Goal: Task Accomplishment & Management: Use online tool/utility

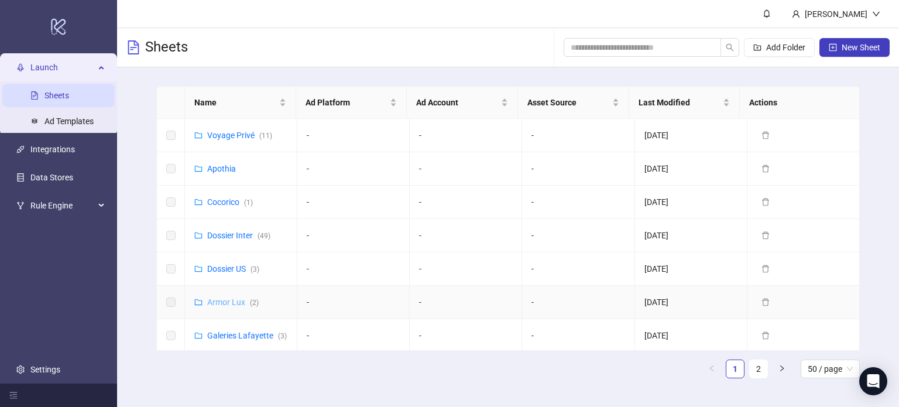
scroll to position [35, 0]
click at [219, 300] on link "Galeries Lafayette ( 3 )" at bounding box center [247, 299] width 80 height 9
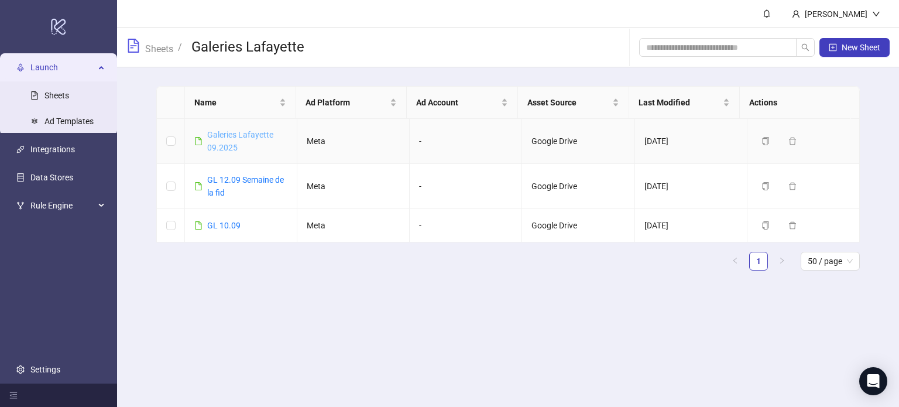
click at [232, 137] on link "Galeries Lafayette 09.2025" at bounding box center [240, 141] width 66 height 22
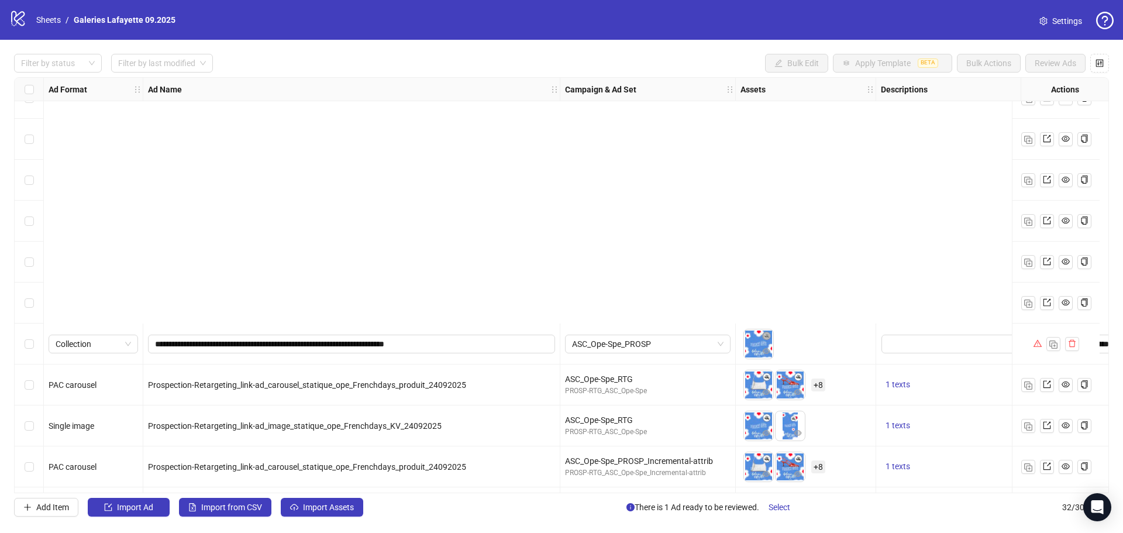
scroll to position [924, 0]
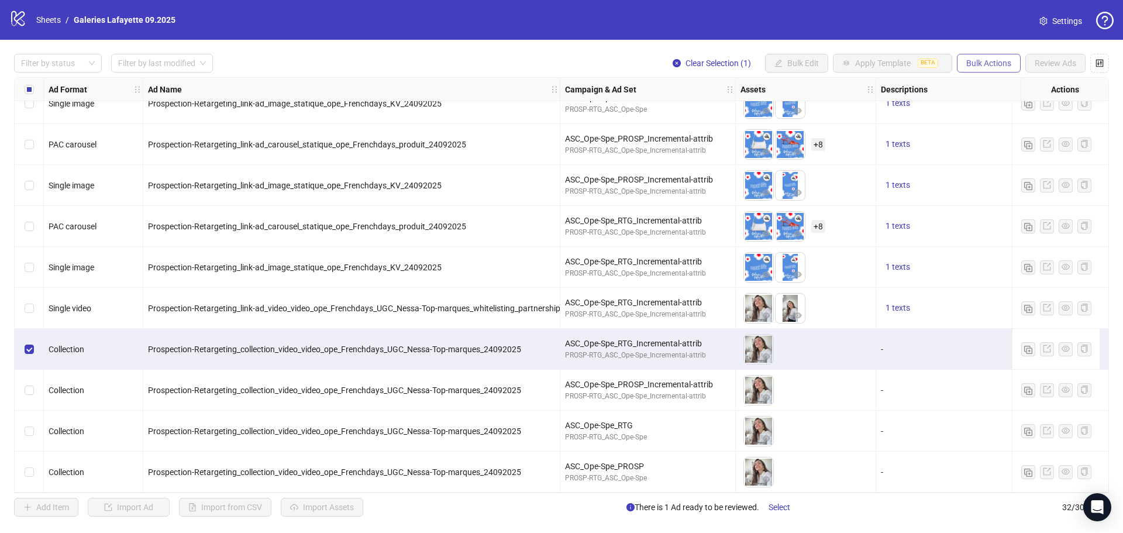
click at [898, 68] on span "Bulk Actions" at bounding box center [988, 63] width 45 height 9
click at [898, 108] on span "Duplicate" at bounding box center [1005, 105] width 80 height 13
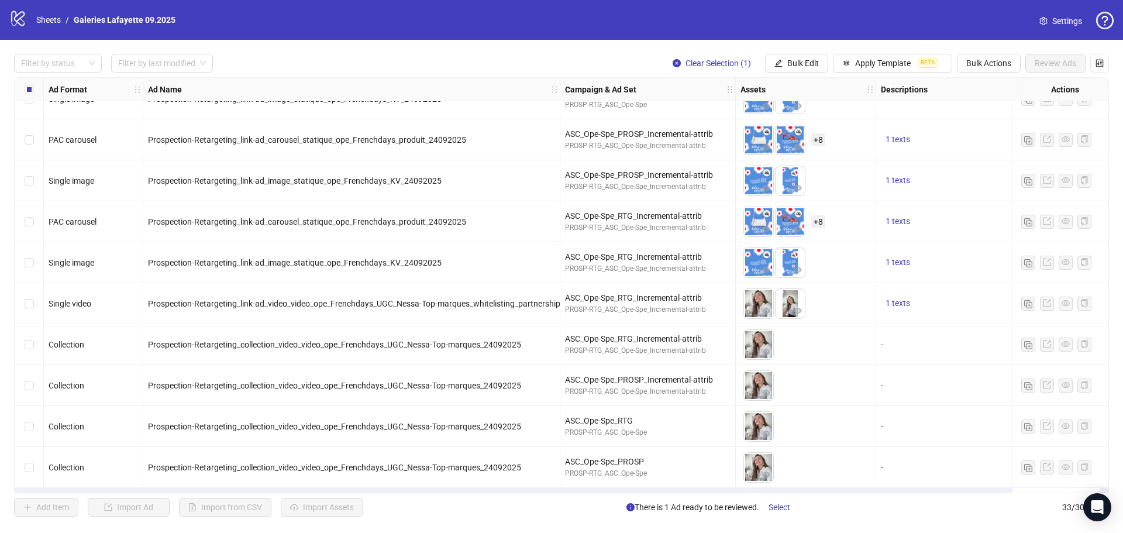
scroll to position [965, 0]
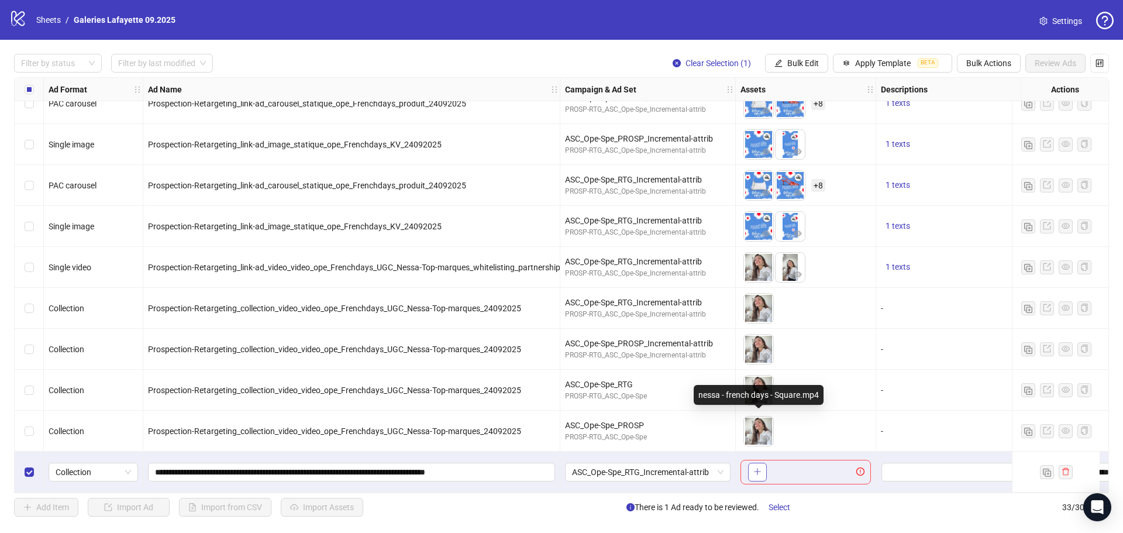
click at [756, 406] on button "button" at bounding box center [757, 472] width 19 height 19
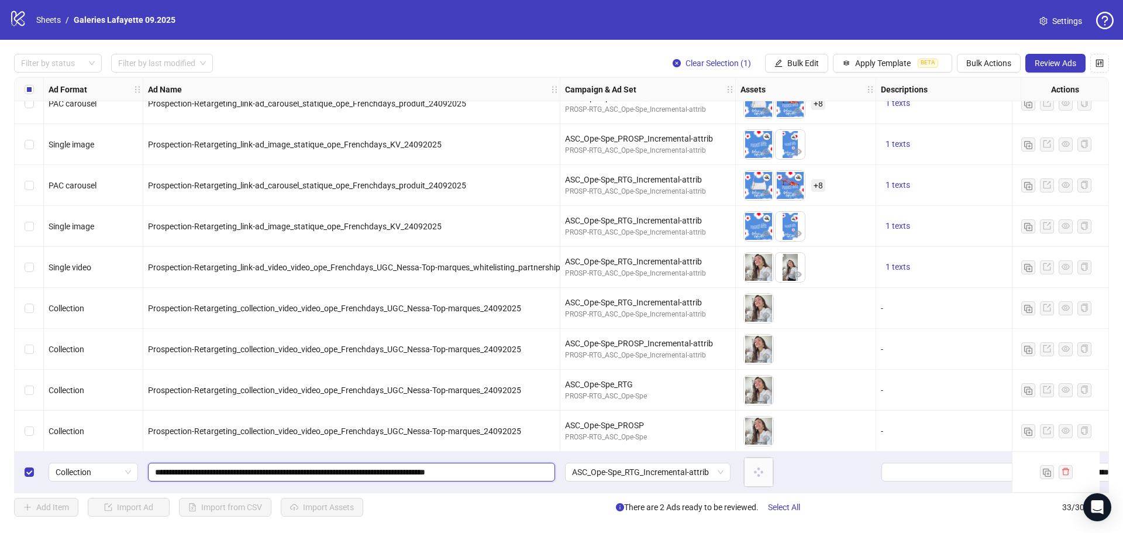
click at [307, 406] on input "**********" at bounding box center [350, 472] width 391 height 13
paste input "text"
type input "**********"
click at [898, 406] on textarea "Edit values" at bounding box center [964, 472] width 164 height 19
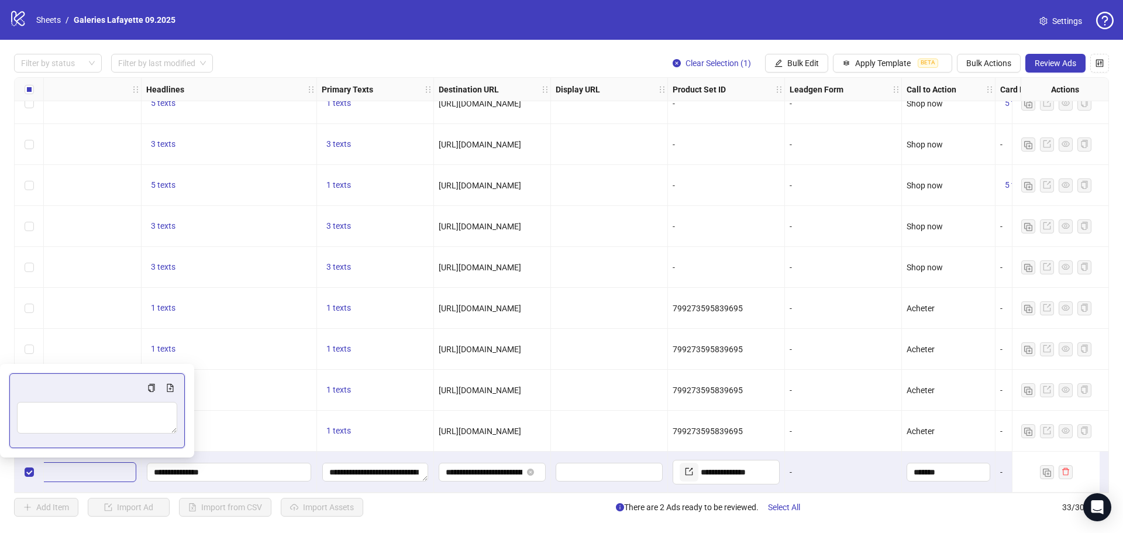
scroll to position [965, 917]
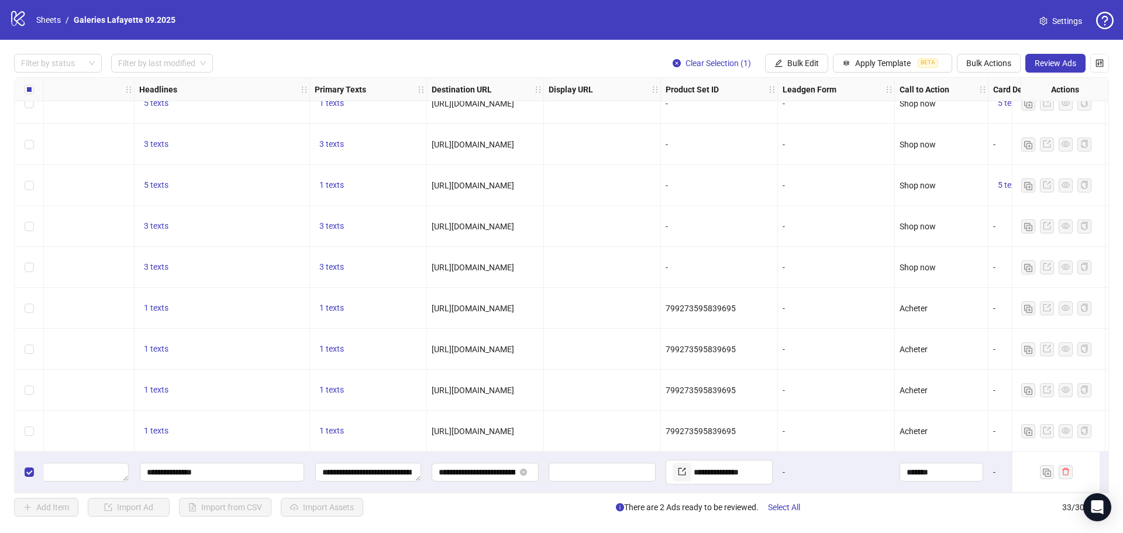
drag, startPoint x: 493, startPoint y: 468, endPoint x: 596, endPoint y: 480, distance: 103.0
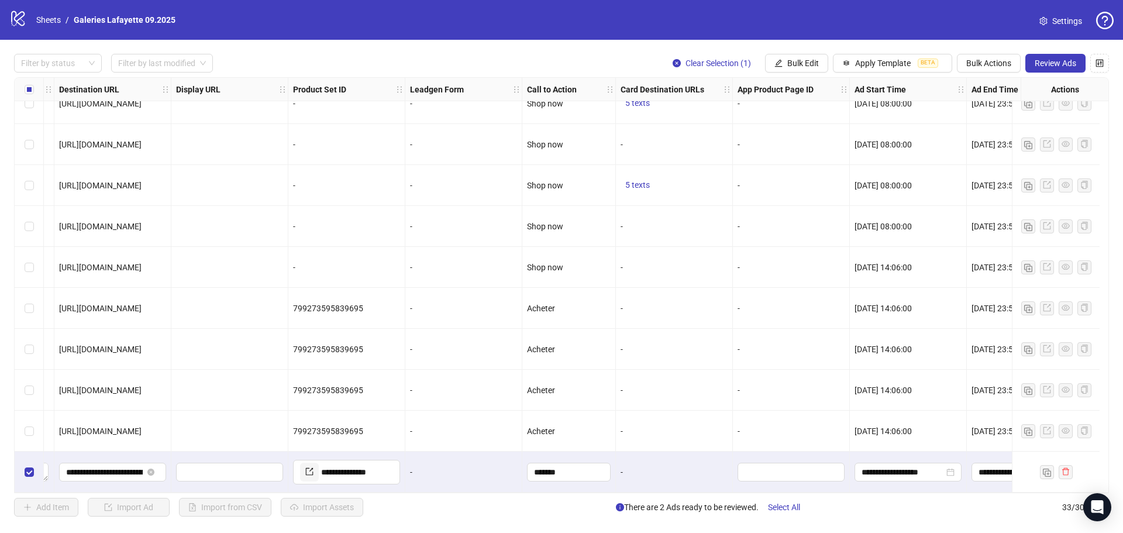
scroll to position [965, 1362]
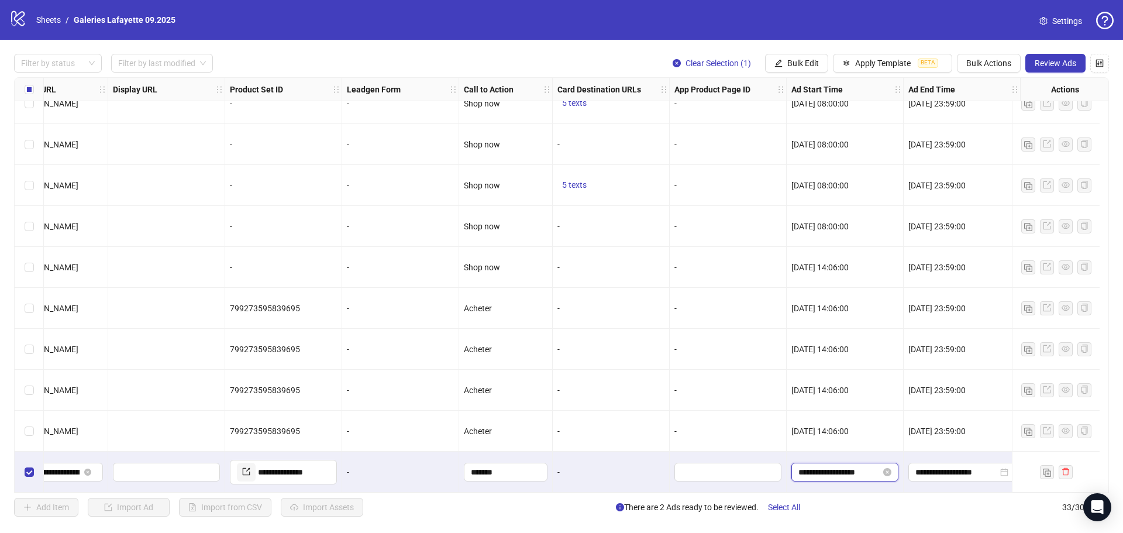
click at [849, 406] on input "**********" at bounding box center [840, 472] width 82 height 13
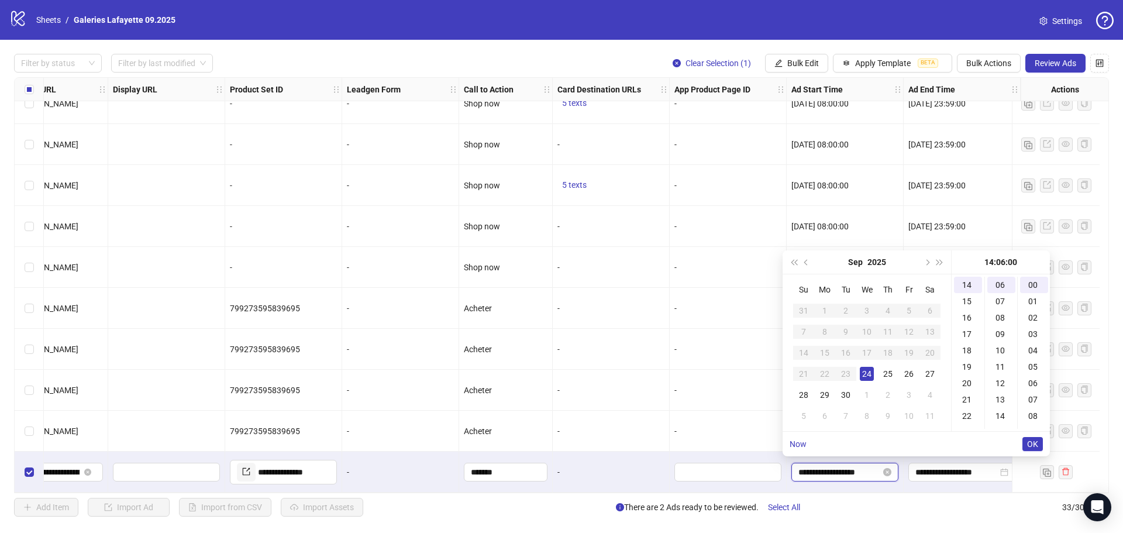
click at [838, 406] on input "**********" at bounding box center [840, 472] width 82 height 13
click at [898, 339] on div "17" at bounding box center [968, 334] width 28 height 16
drag, startPoint x: 1002, startPoint y: 408, endPoint x: 1038, endPoint y: 452, distance: 57.4
click at [898, 406] on div "42" at bounding box center [1002, 406] width 28 height 16
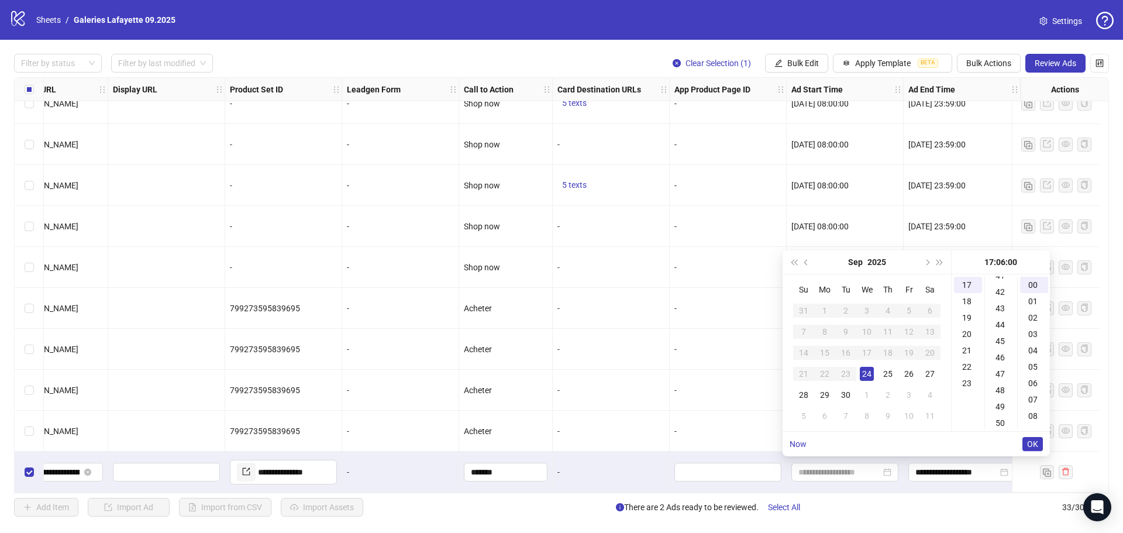
type input "**********"
click at [898, 406] on span "OK" at bounding box center [1032, 443] width 11 height 9
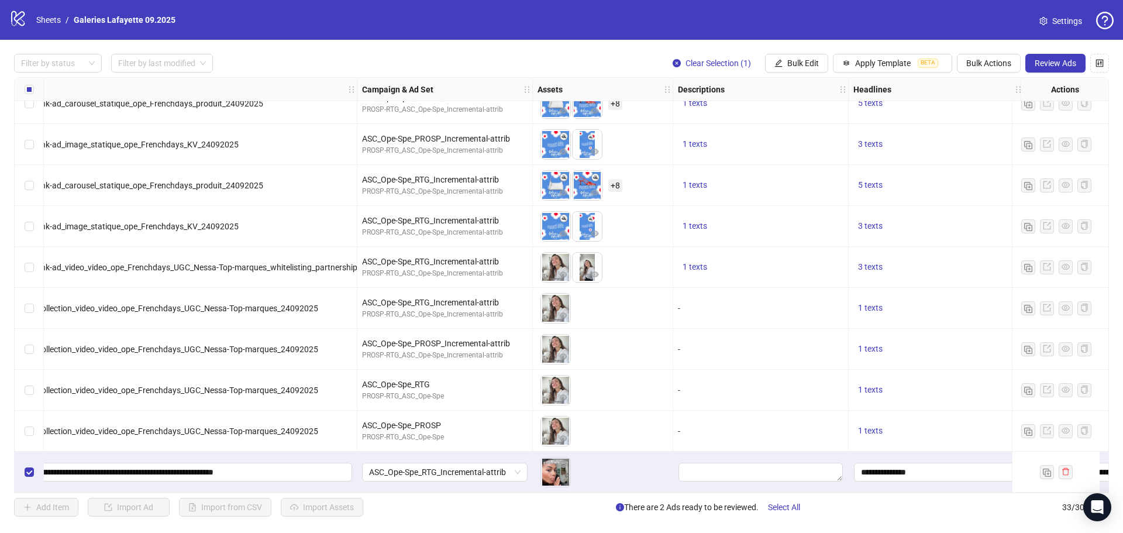
scroll to position [965, 0]
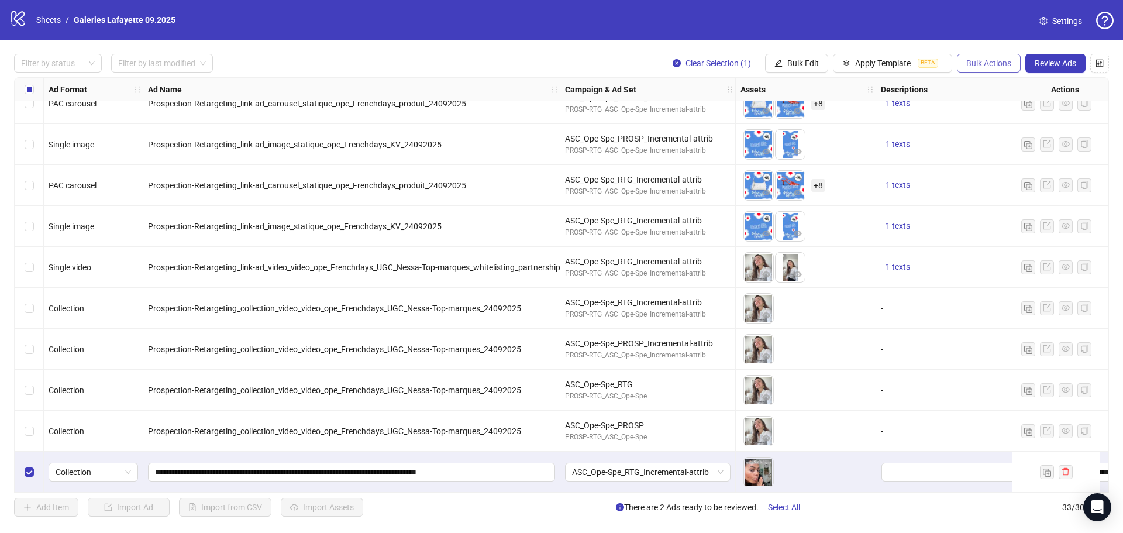
click at [898, 57] on button "Bulk Actions" at bounding box center [989, 63] width 64 height 19
click at [898, 123] on span "Duplicate with assets" at bounding box center [1005, 124] width 80 height 13
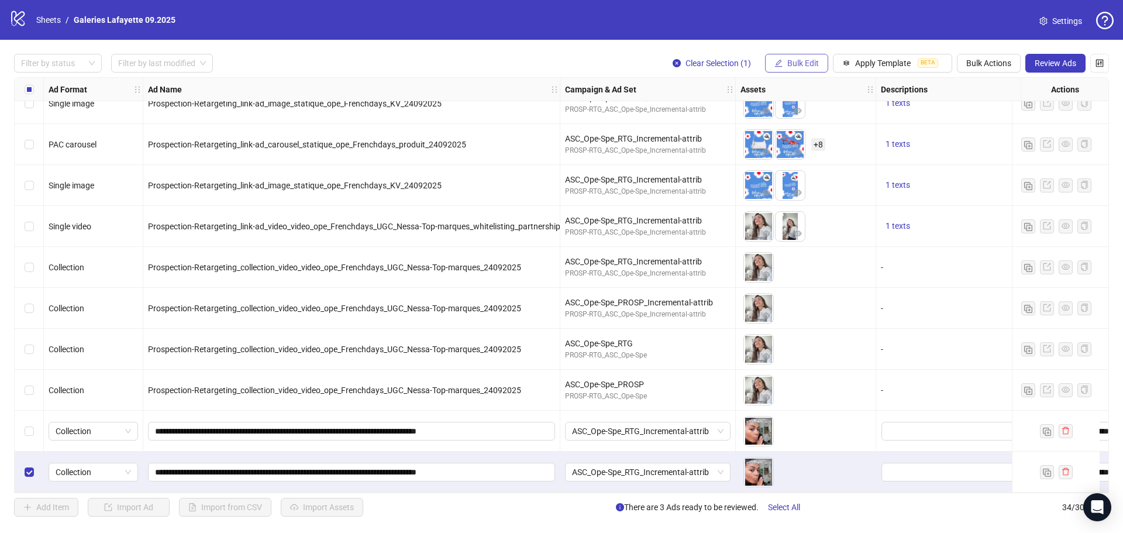
scroll to position [1006, 0]
click at [898, 60] on span "Bulk Actions" at bounding box center [988, 63] width 45 height 9
click at [898, 123] on span "Duplicate with assets" at bounding box center [1005, 124] width 80 height 13
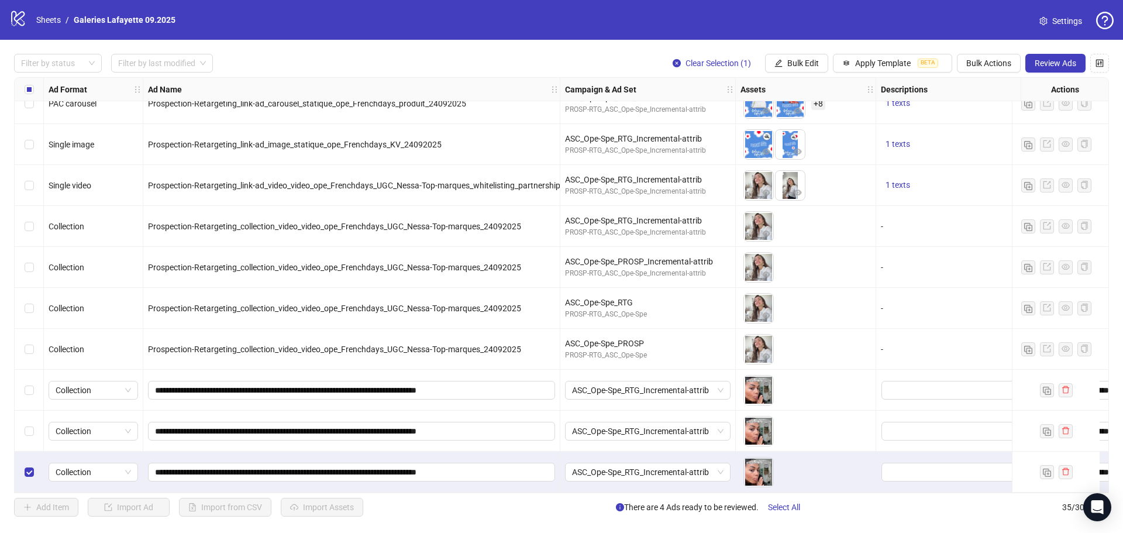
scroll to position [1047, 0]
click at [898, 64] on span "Bulk Actions" at bounding box center [988, 63] width 45 height 9
click at [898, 126] on span "Duplicate with assets" at bounding box center [1005, 124] width 80 height 13
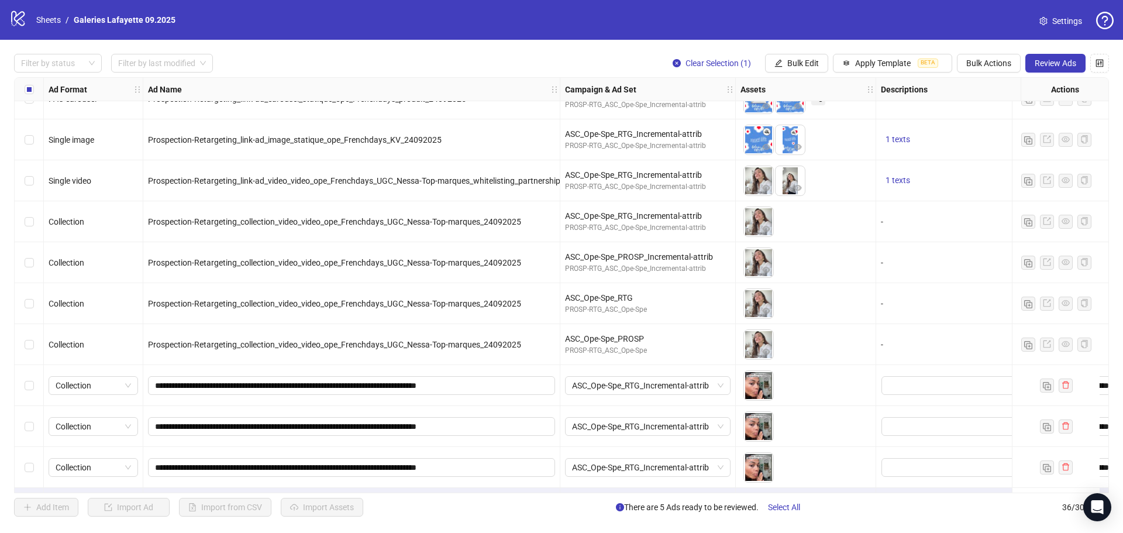
scroll to position [1088, 0]
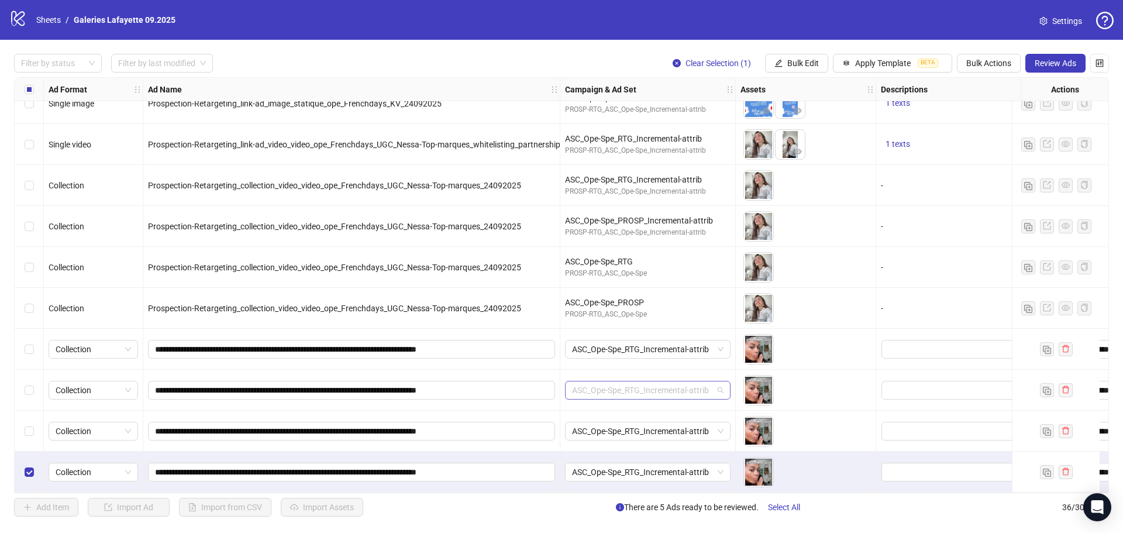
click at [655, 388] on span "ASC_Ope-Spe_RTG_Incremental-attrib" at bounding box center [648, 390] width 152 height 18
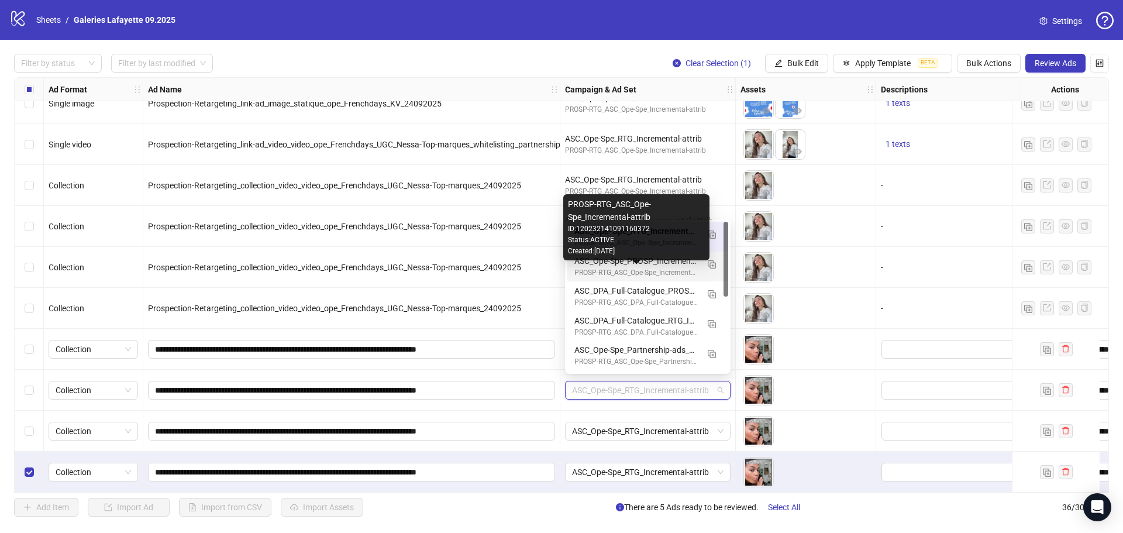
click at [662, 271] on div "PROSP-RTG_ASC_Ope-Spe_Incremental-attrib" at bounding box center [635, 272] width 123 height 11
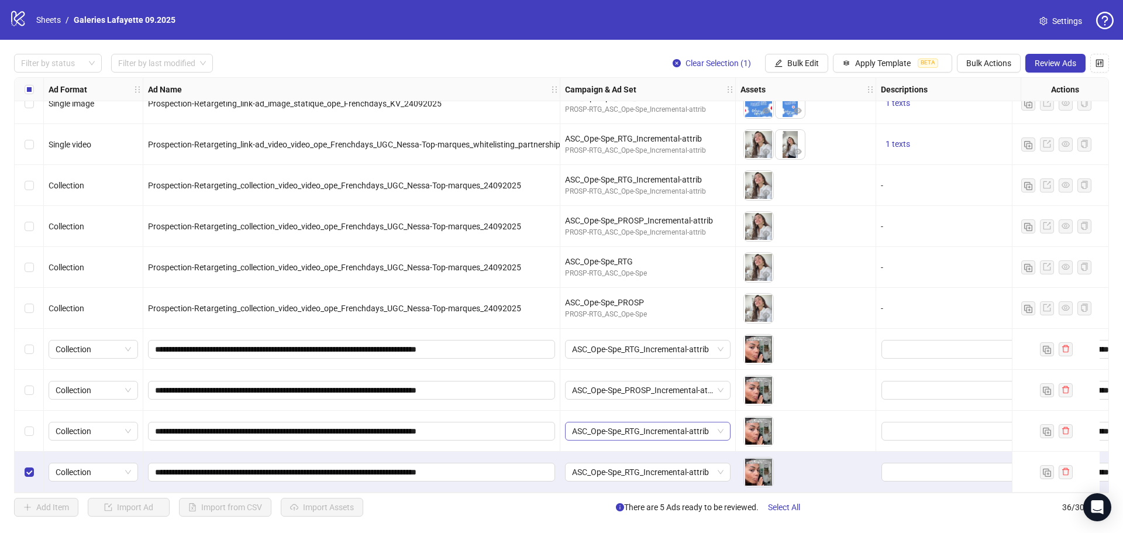
click at [662, 406] on span "ASC_Ope-Spe_RTG_Incremental-attrib" at bounding box center [648, 431] width 152 height 18
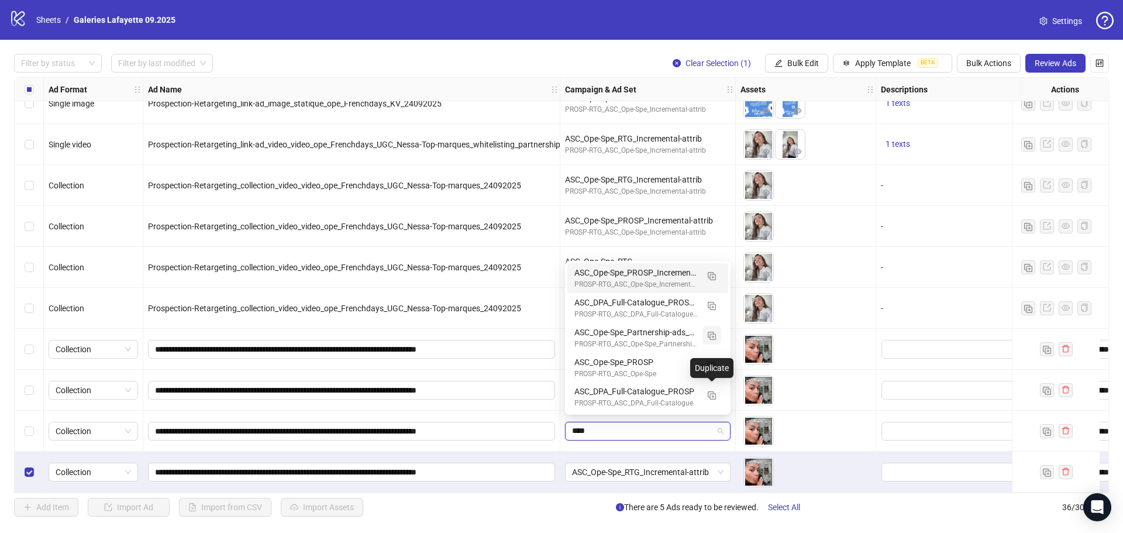
type input "*****"
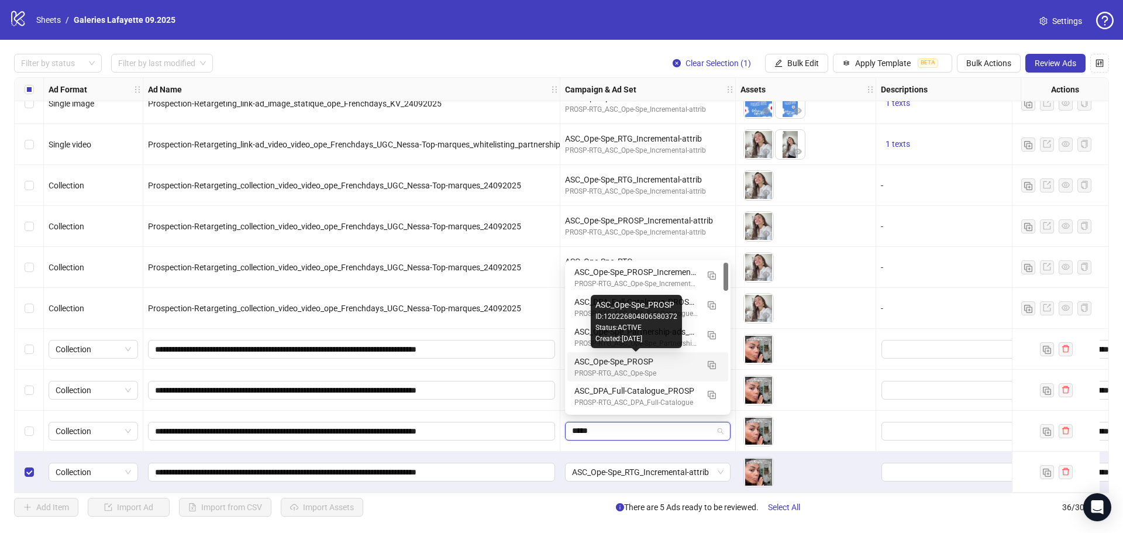
drag, startPoint x: 662, startPoint y: 360, endPoint x: 662, endPoint y: 385, distance: 25.2
click at [662, 360] on div "ASC_Ope-Spe_PROSP" at bounding box center [635, 361] width 123 height 13
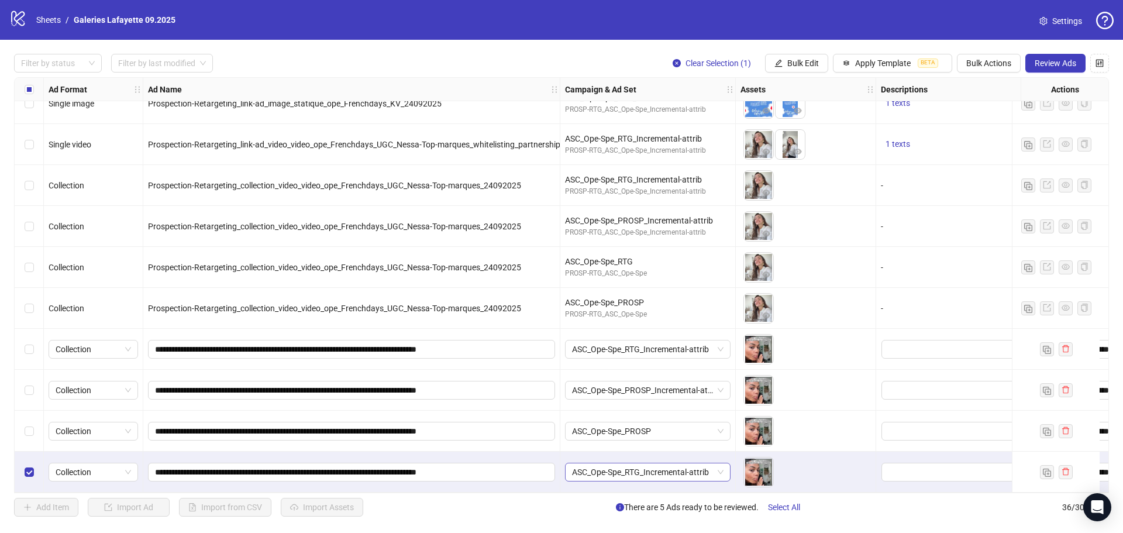
click at [649, 406] on span "ASC_Ope-Spe_RTG_Incremental-attrib" at bounding box center [648, 472] width 152 height 18
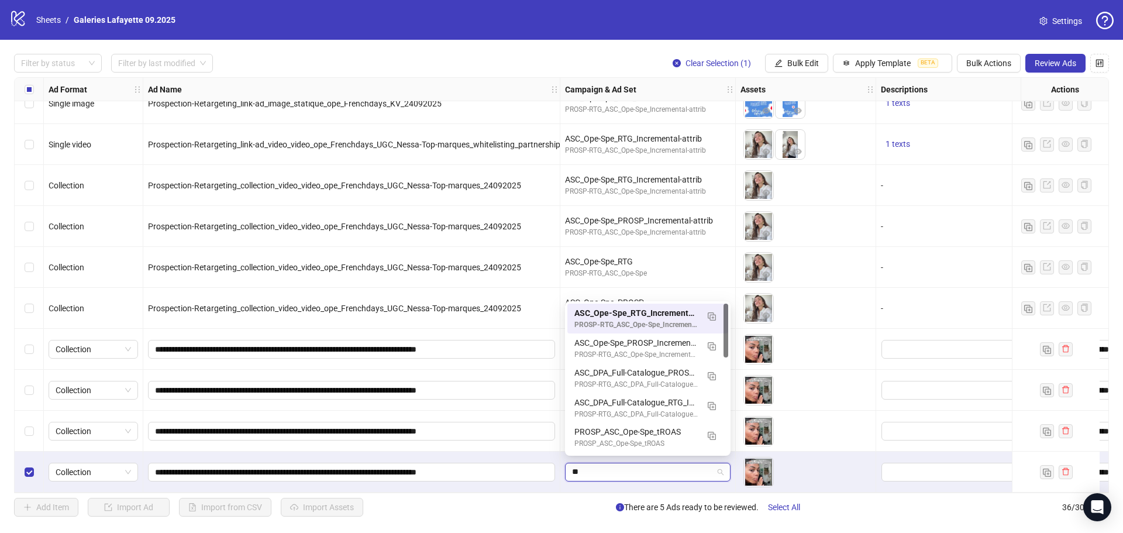
type input "*"
type input "***"
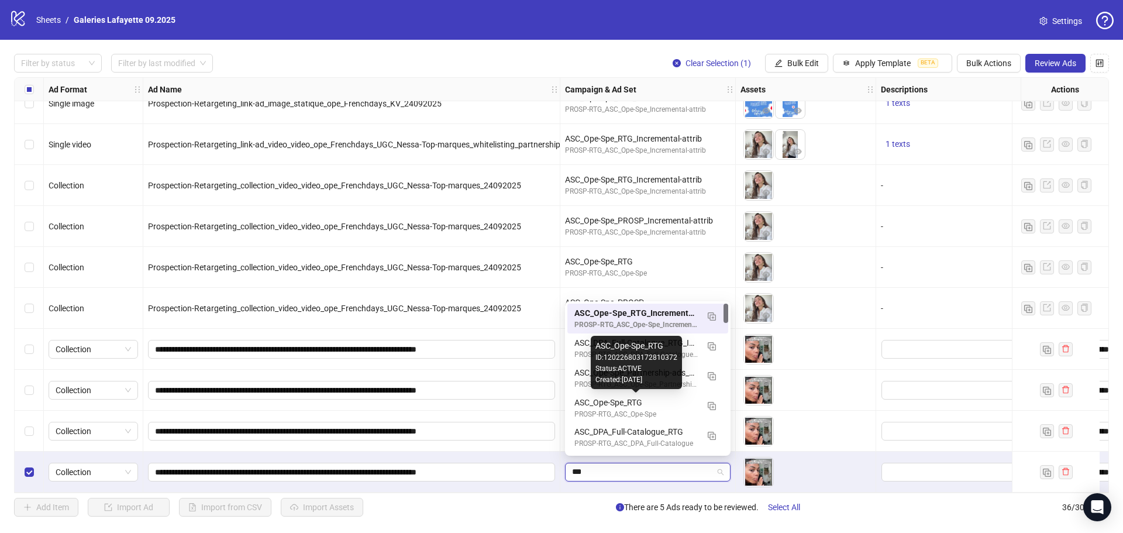
click at [654, 404] on div "ASC_Ope-Spe_RTG" at bounding box center [635, 402] width 123 height 13
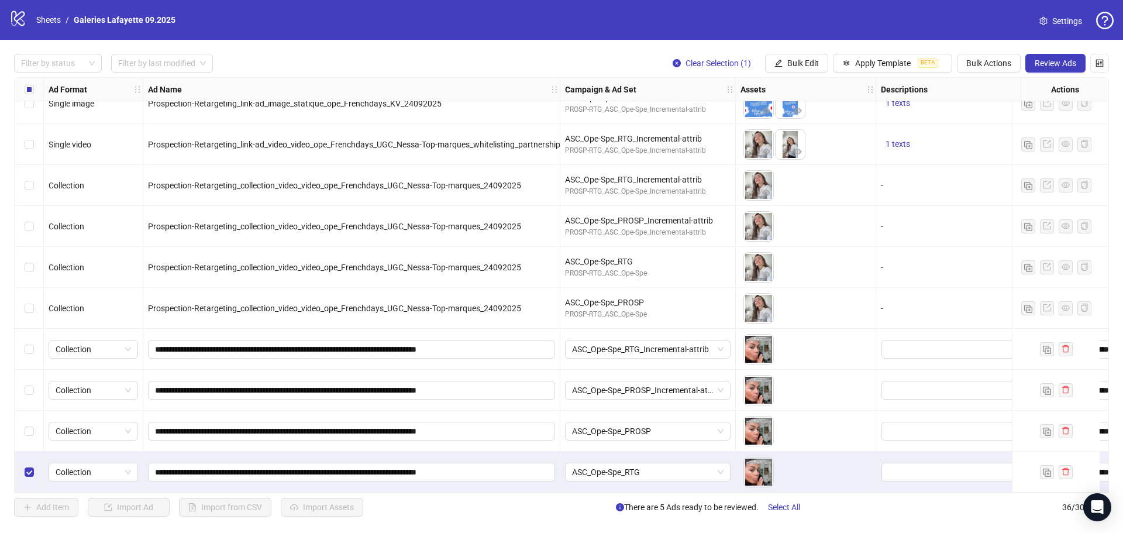
click at [34, 347] on div "Select row 33" at bounding box center [29, 349] width 29 height 41
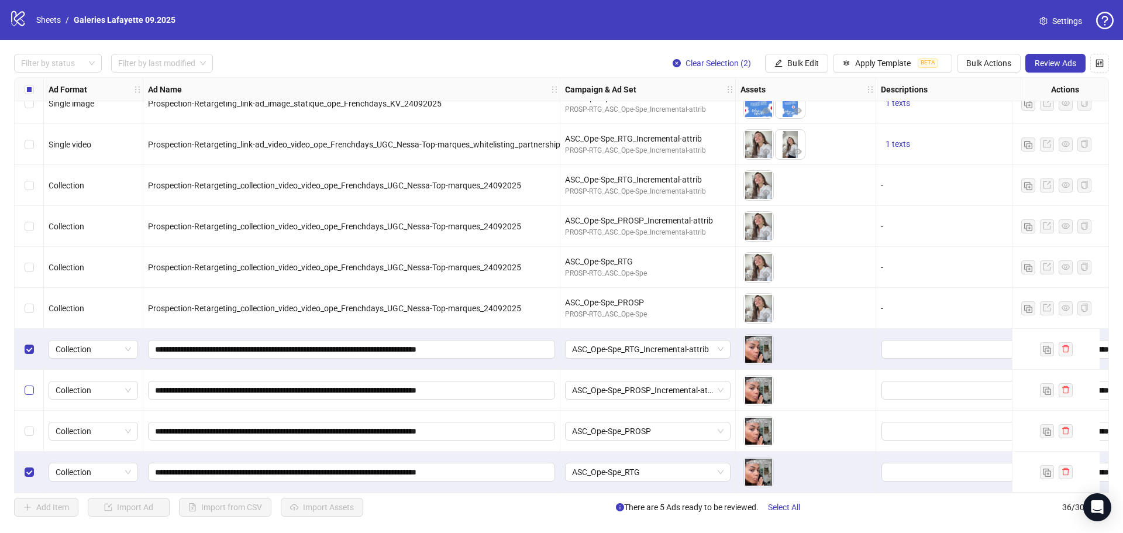
click at [28, 391] on label "Select row 34" at bounding box center [29, 390] width 9 height 13
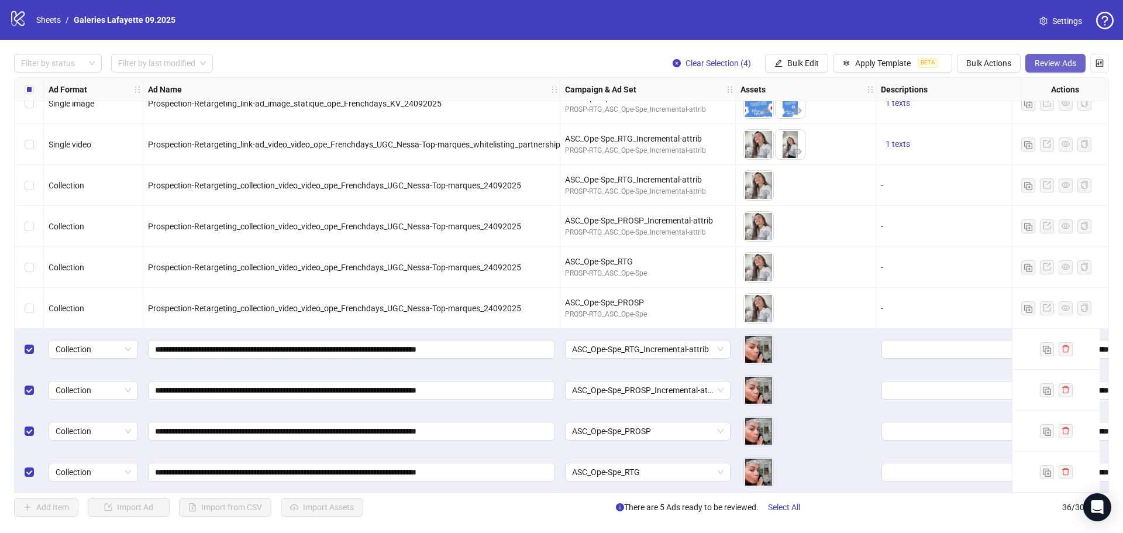
click at [898, 56] on button "Review Ads" at bounding box center [1056, 63] width 60 height 19
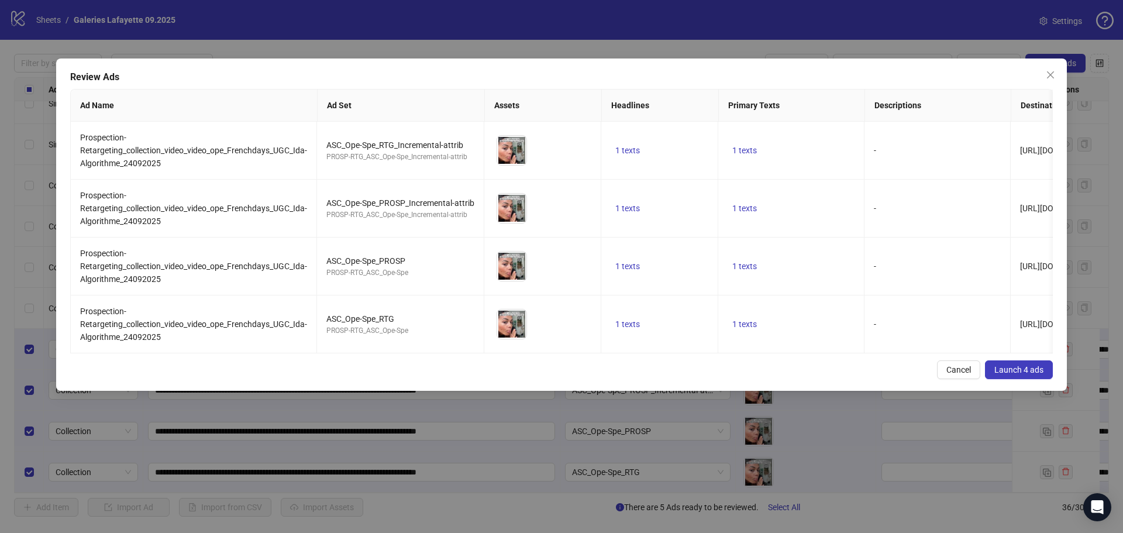
click at [898, 374] on span "Launch 4 ads" at bounding box center [1019, 369] width 49 height 9
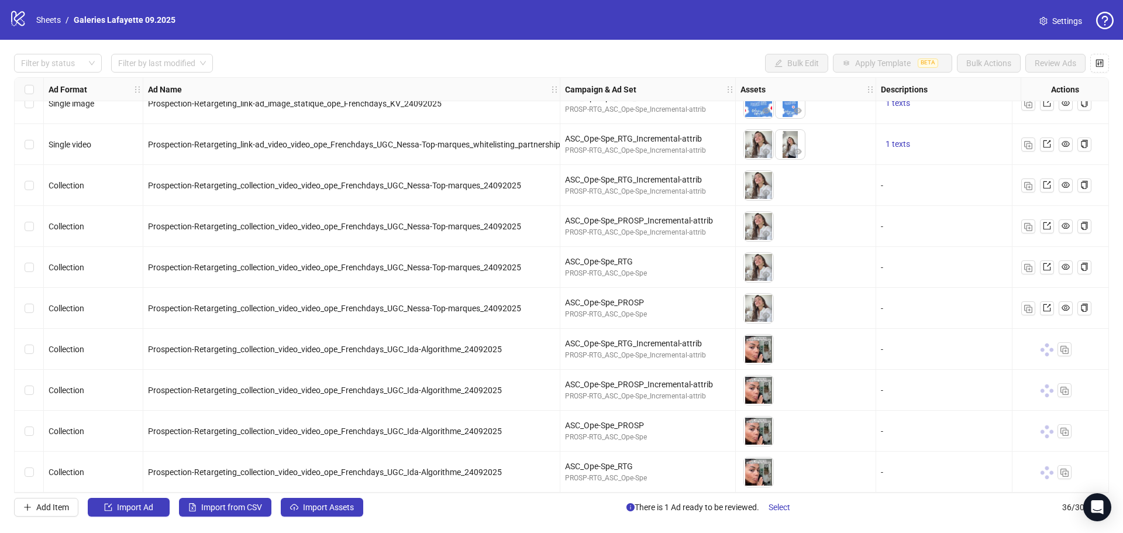
click at [495, 406] on div "Add Item Import Ad Import from CSV Import Assets There is 1 Ad ready to be revi…" at bounding box center [561, 507] width 1095 height 19
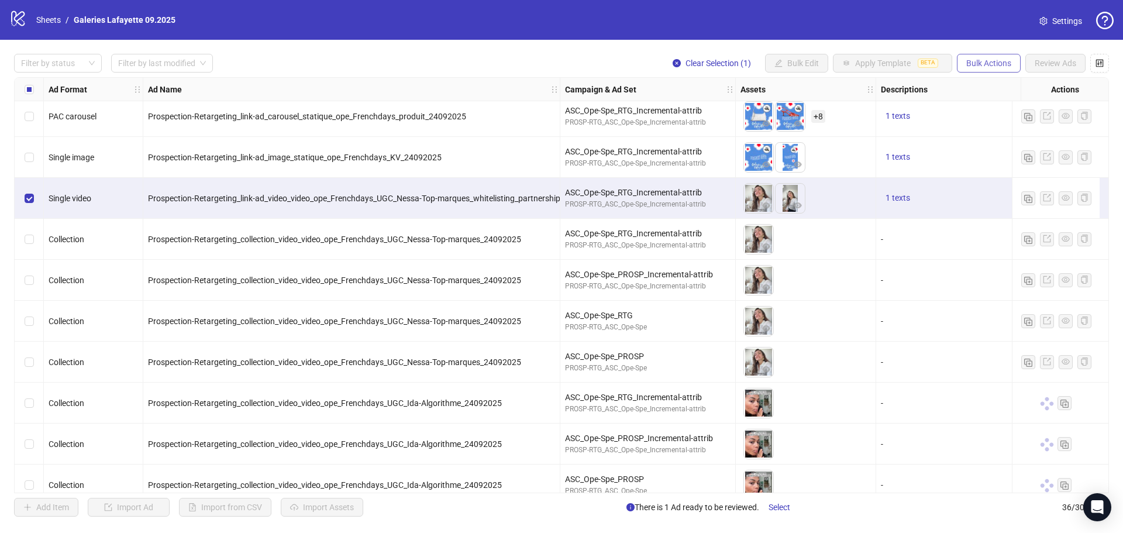
click at [898, 66] on span "Bulk Actions" at bounding box center [988, 63] width 45 height 9
click at [898, 103] on span "Duplicate" at bounding box center [1005, 105] width 80 height 13
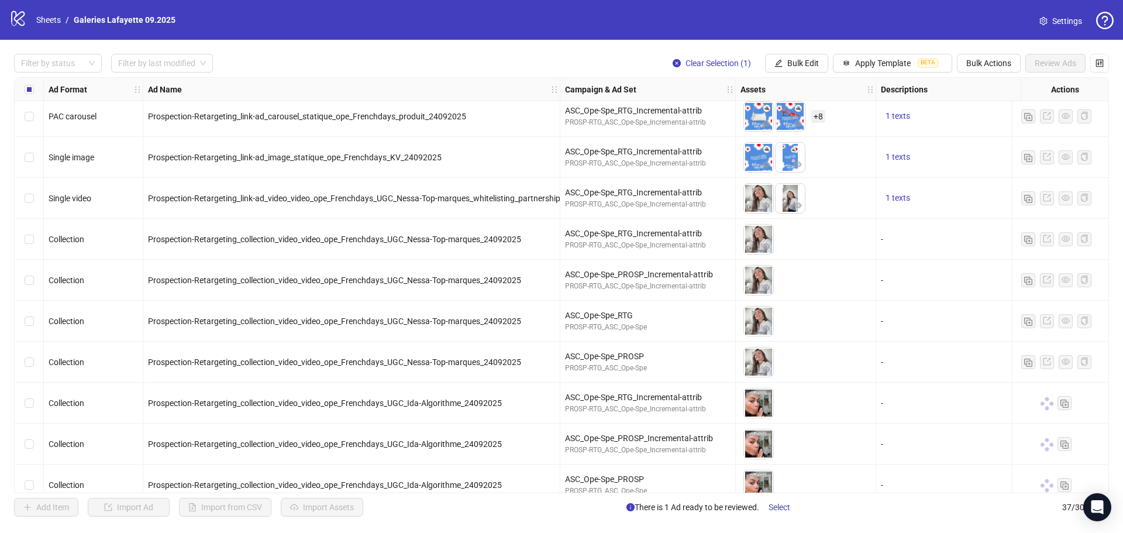
scroll to position [1128, 0]
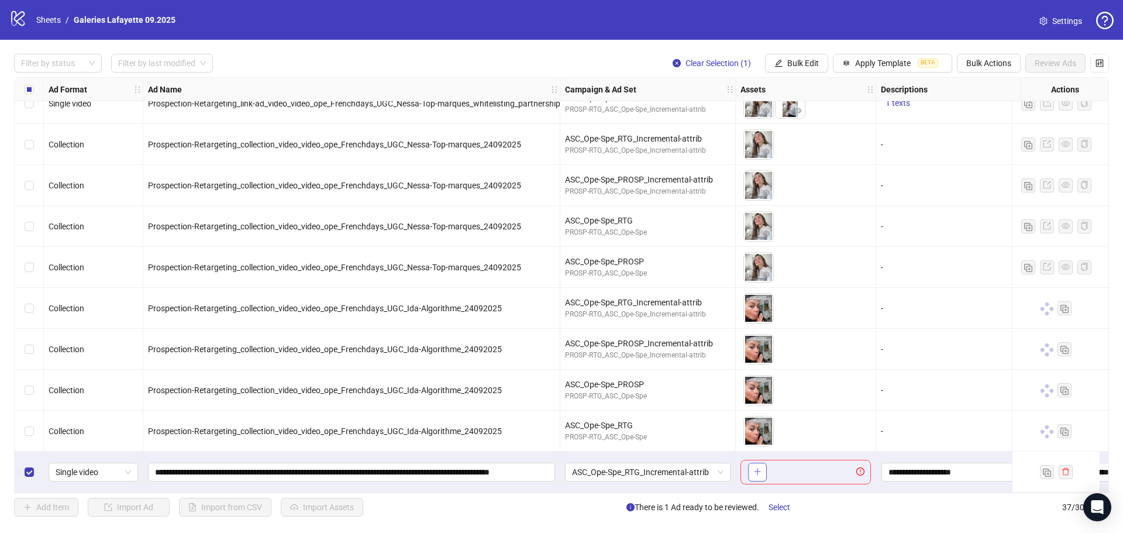
click at [764, 406] on button "button" at bounding box center [757, 472] width 19 height 19
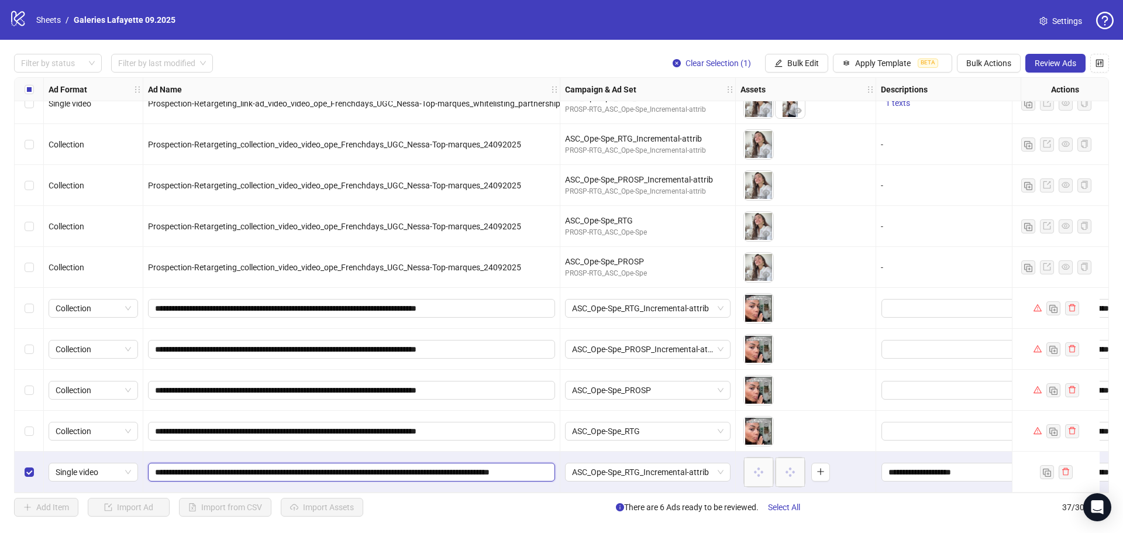
click at [405, 406] on input "**********" at bounding box center [350, 472] width 391 height 13
paste input "text"
type input "**********"
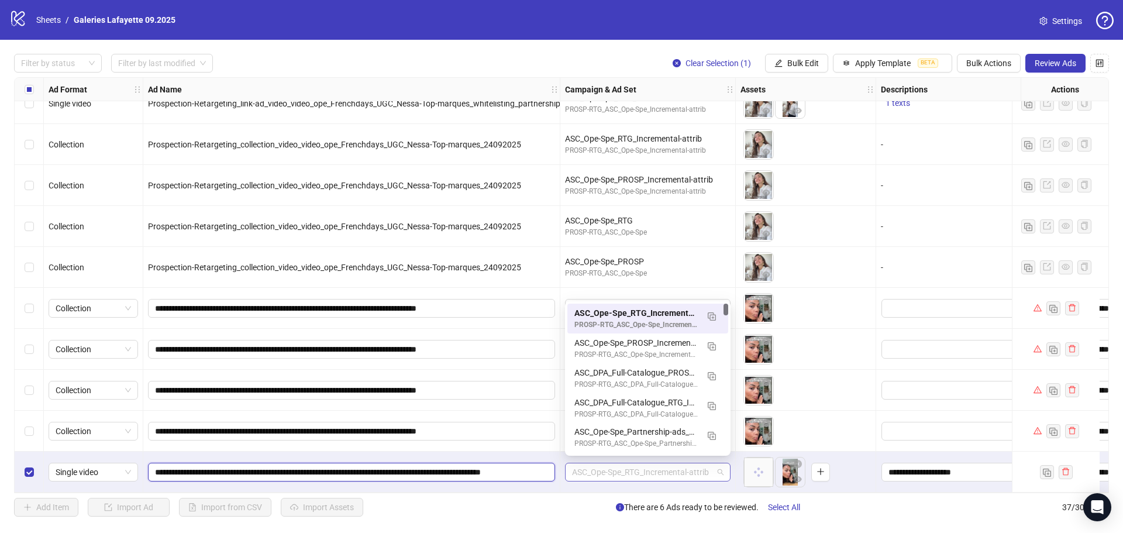
click at [594, 406] on span "ASC_Ope-Spe_RTG_Incremental-attrib" at bounding box center [648, 472] width 152 height 18
click at [507, 406] on div "**********" at bounding box center [351, 472] width 417 height 41
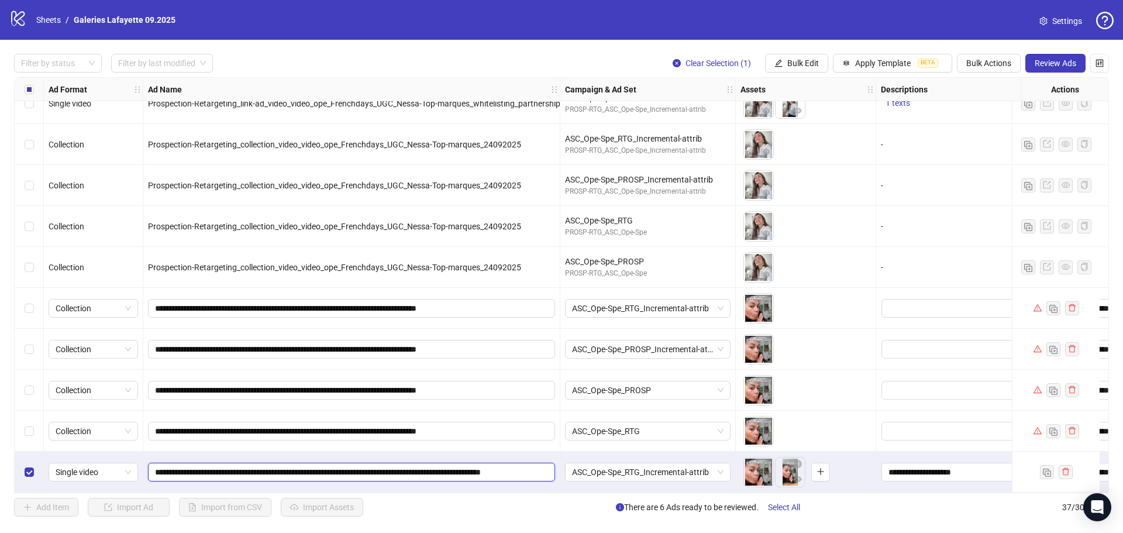
scroll to position [0, 43]
drag, startPoint x: 508, startPoint y: 467, endPoint x: 559, endPoint y: 478, distance: 52.0
click at [559, 406] on div "**********" at bounding box center [351, 472] width 417 height 41
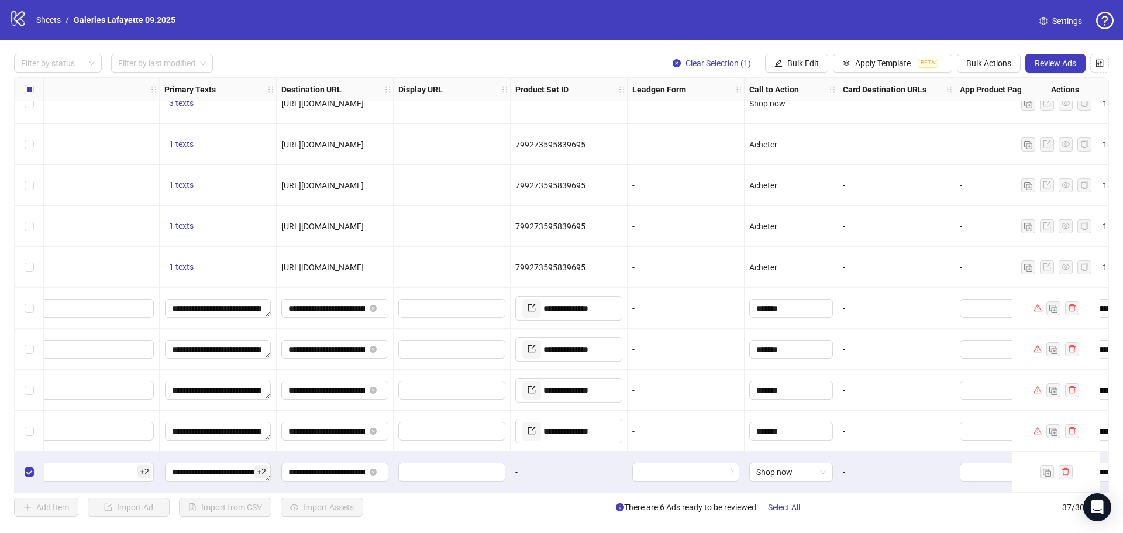
scroll to position [1128, 1069]
click at [898, 64] on span "Review Ads" at bounding box center [1056, 63] width 42 height 9
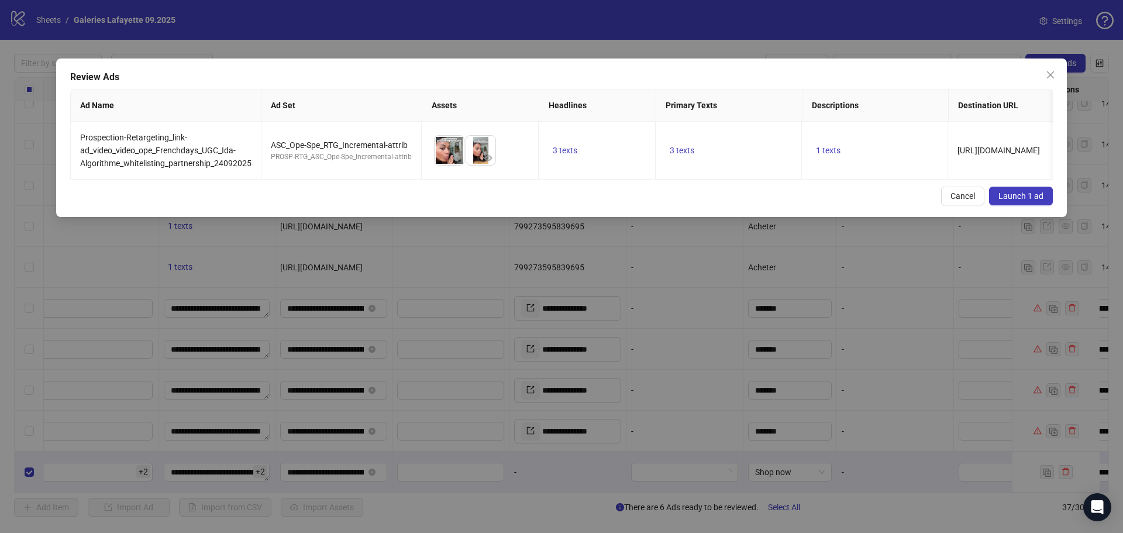
click at [898, 190] on div "Review Ads Ad Name Ad Set Assets Headlines Primary Texts Descriptions Destinati…" at bounding box center [561, 138] width 1011 height 159
click at [898, 201] on span "Launch 1 ad" at bounding box center [1021, 195] width 45 height 9
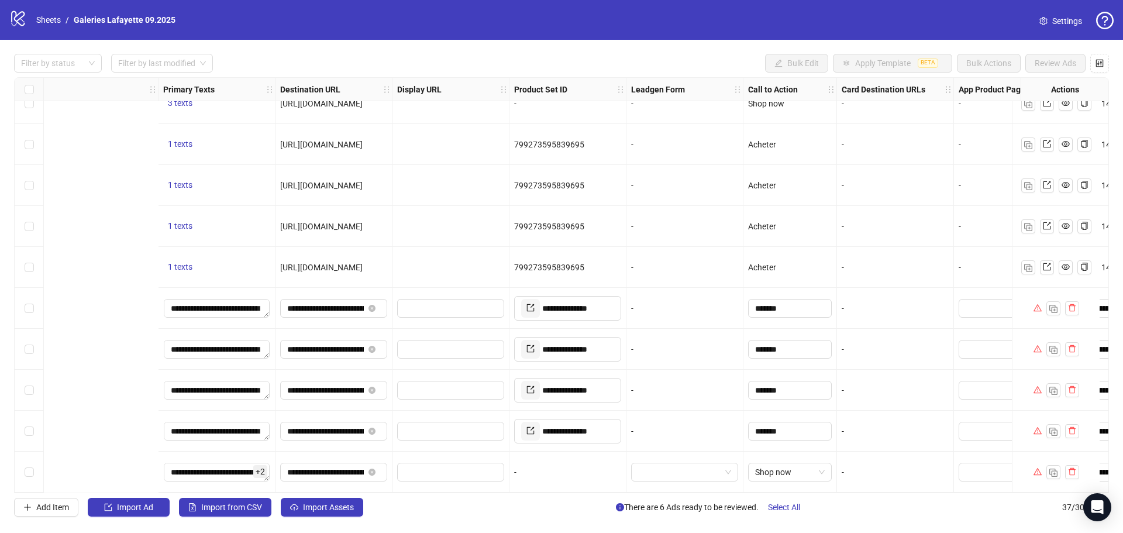
scroll to position [1128, 1362]
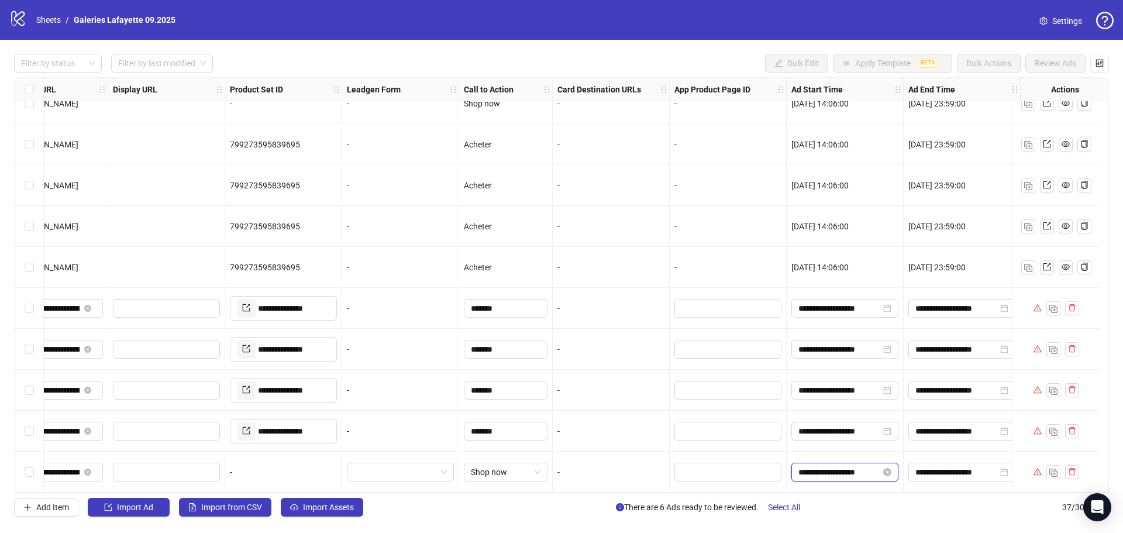
click at [839, 406] on input "**********" at bounding box center [840, 472] width 82 height 13
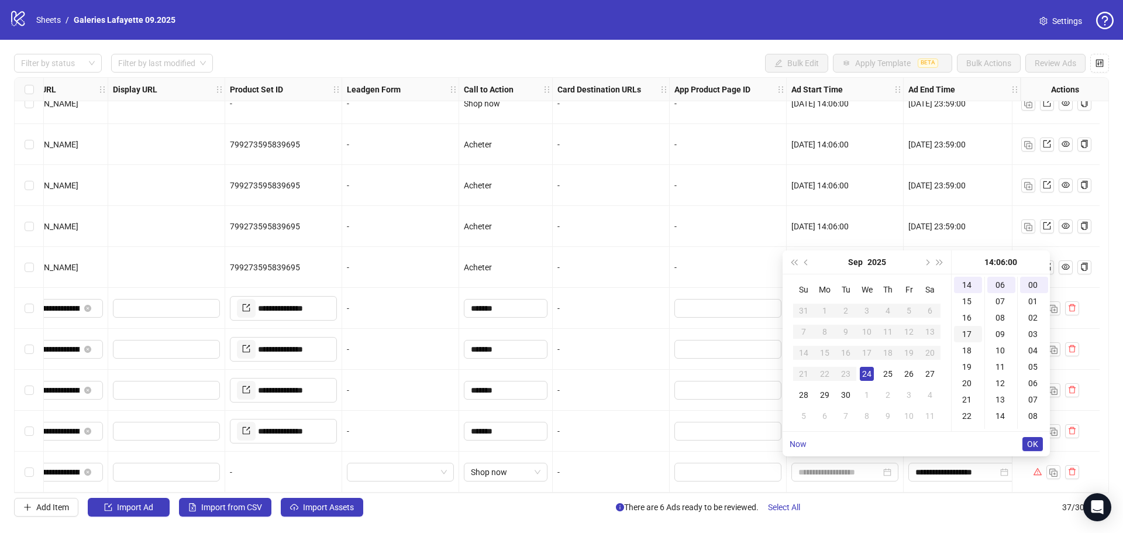
click at [898, 332] on div "17" at bounding box center [968, 334] width 28 height 16
click at [898, 406] on div "43" at bounding box center [1002, 423] width 28 height 16
type input "**********"
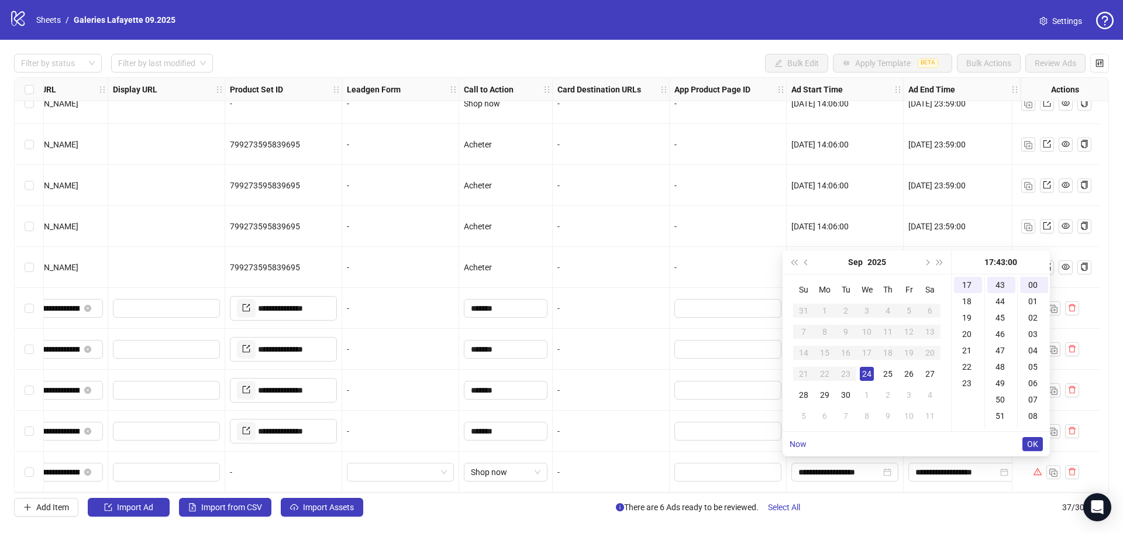
click at [898, 406] on button "OK" at bounding box center [1033, 444] width 20 height 14
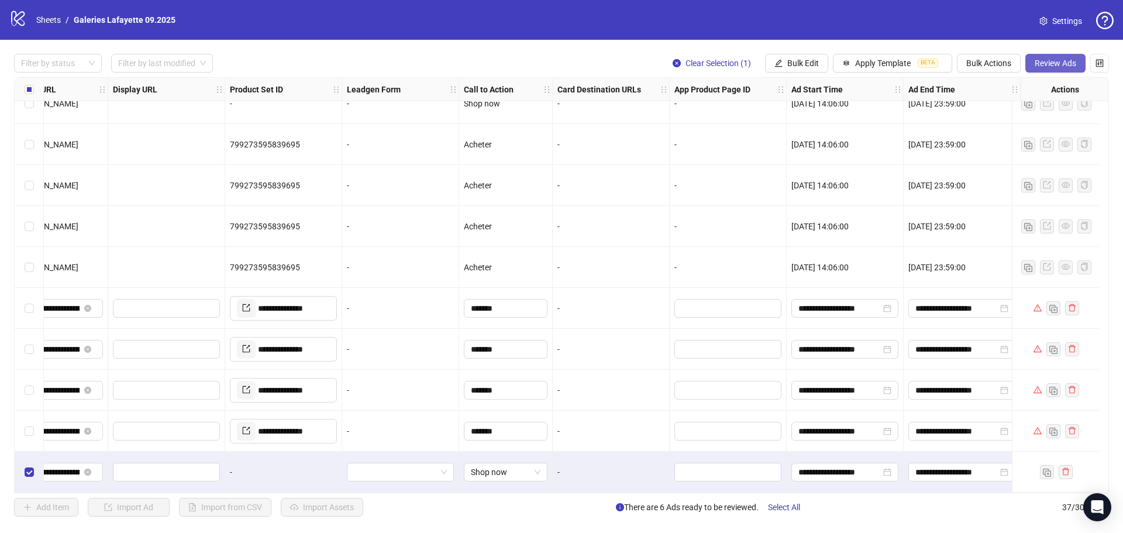
click at [898, 68] on button "Review Ads" at bounding box center [1056, 63] width 60 height 19
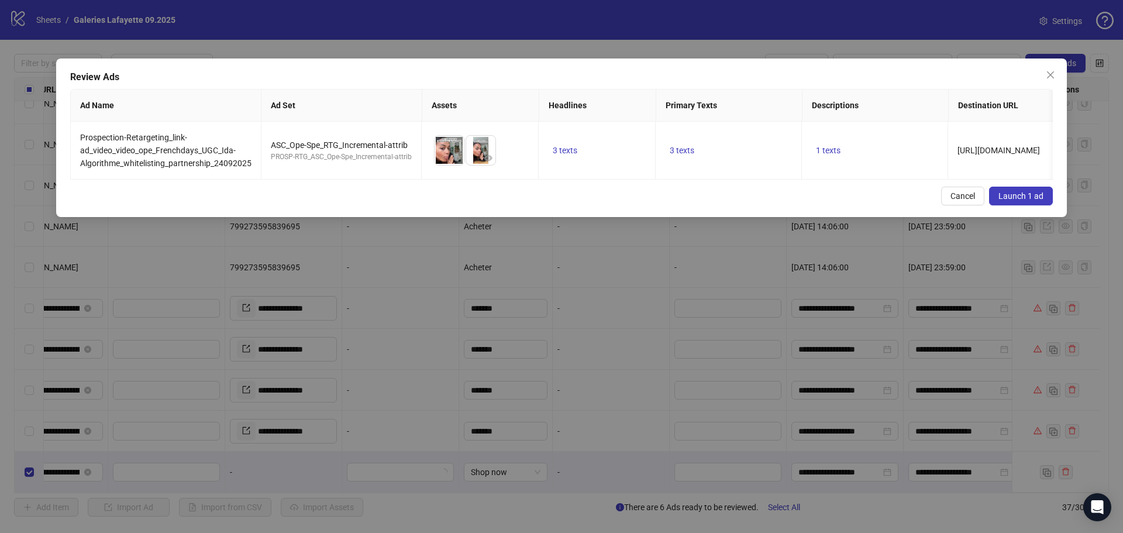
click at [898, 201] on span "Launch 1 ad" at bounding box center [1021, 195] width 45 height 9
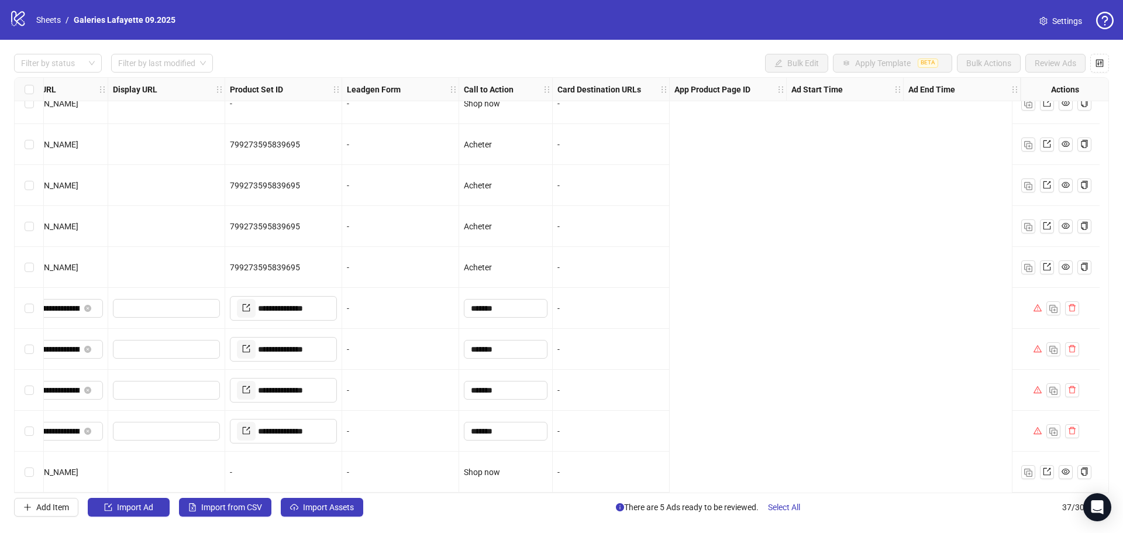
scroll to position [1128, 380]
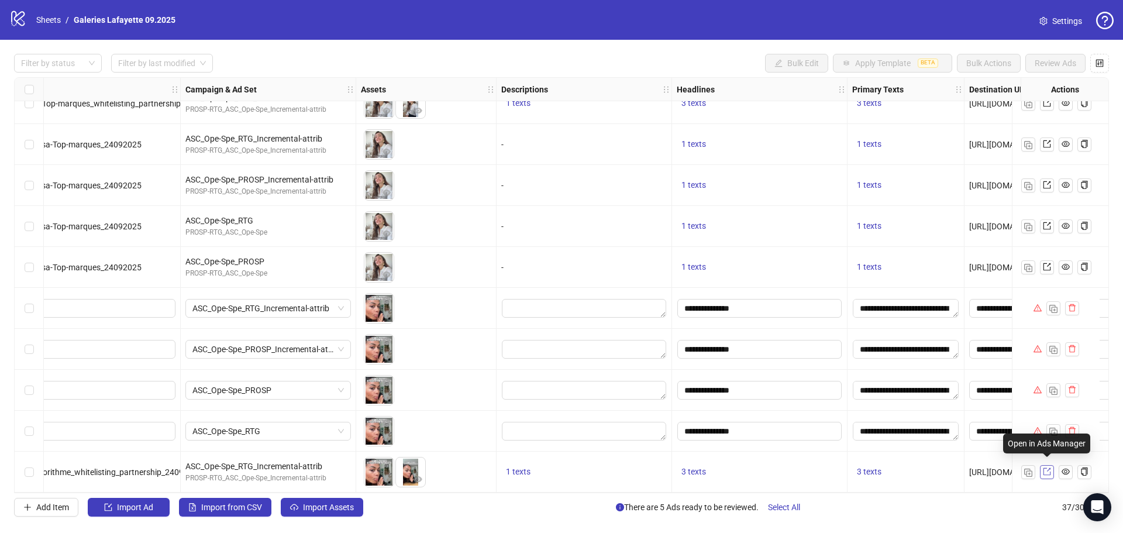
click at [898, 406] on icon "export" at bounding box center [1047, 471] width 8 height 8
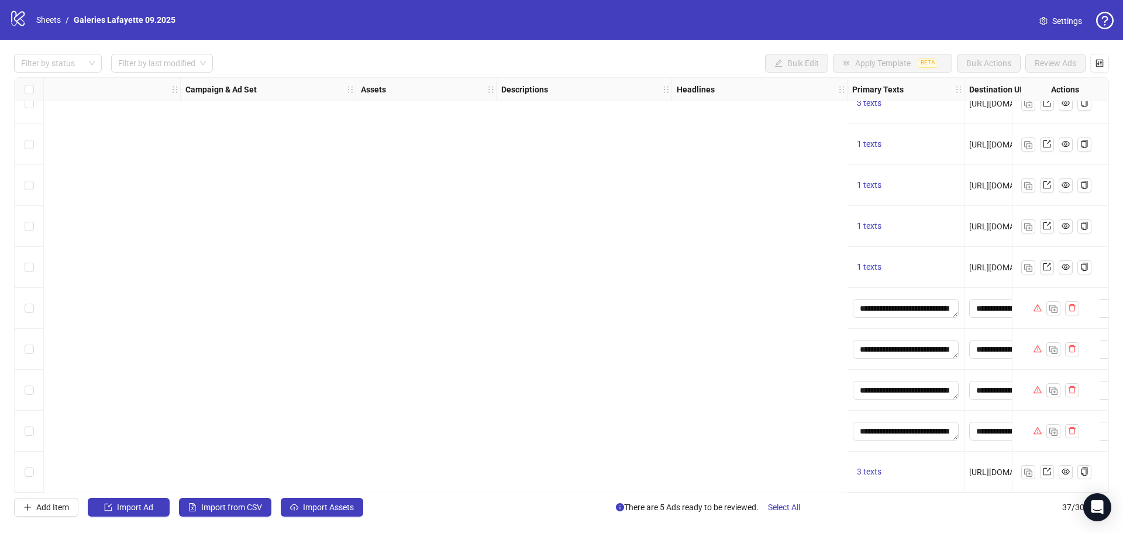
scroll to position [1128, 1362]
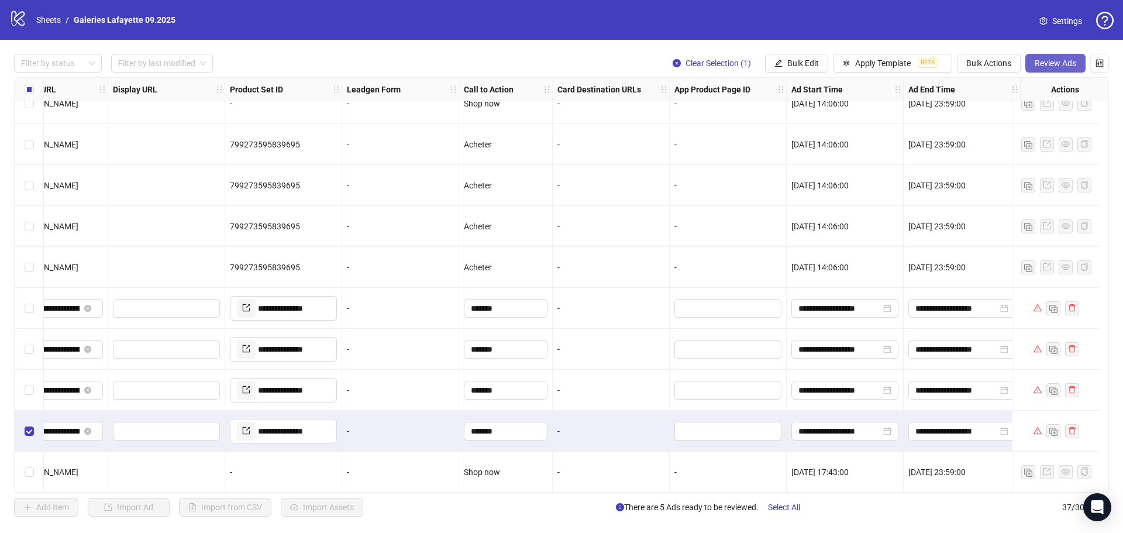
click at [898, 54] on button "Review Ads" at bounding box center [1056, 63] width 60 height 19
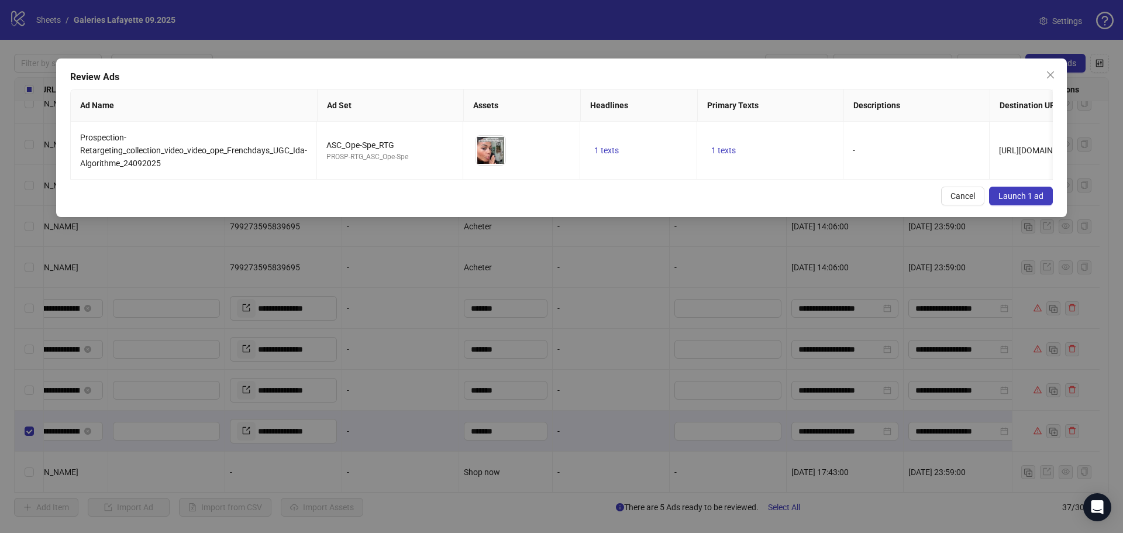
drag, startPoint x: 1027, startPoint y: 204, endPoint x: 1010, endPoint y: 203, distance: 17.0
click at [898, 201] on span "Launch 1 ad" at bounding box center [1021, 195] width 45 height 9
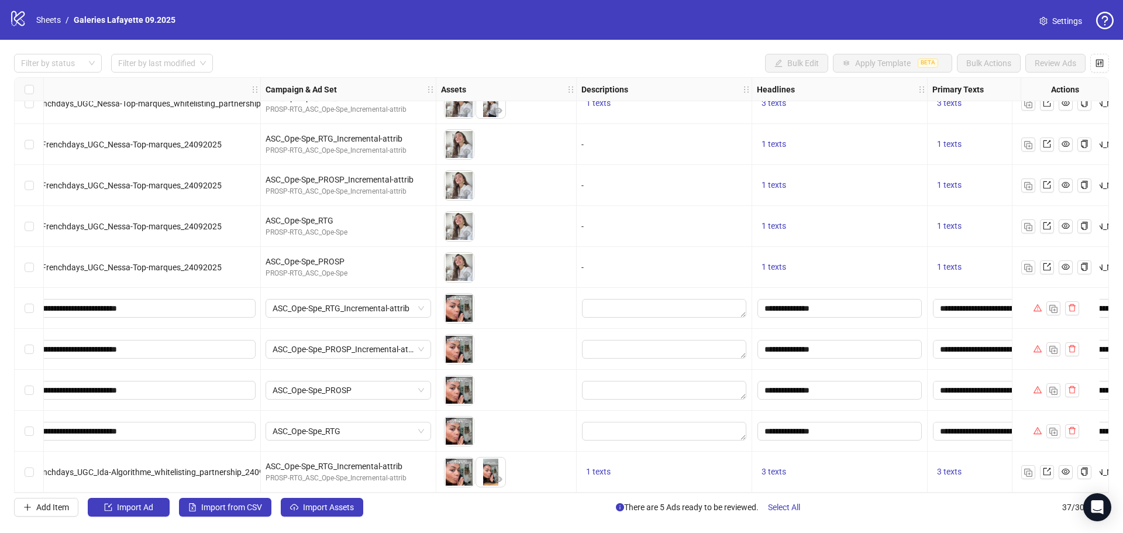
scroll to position [1128, 0]
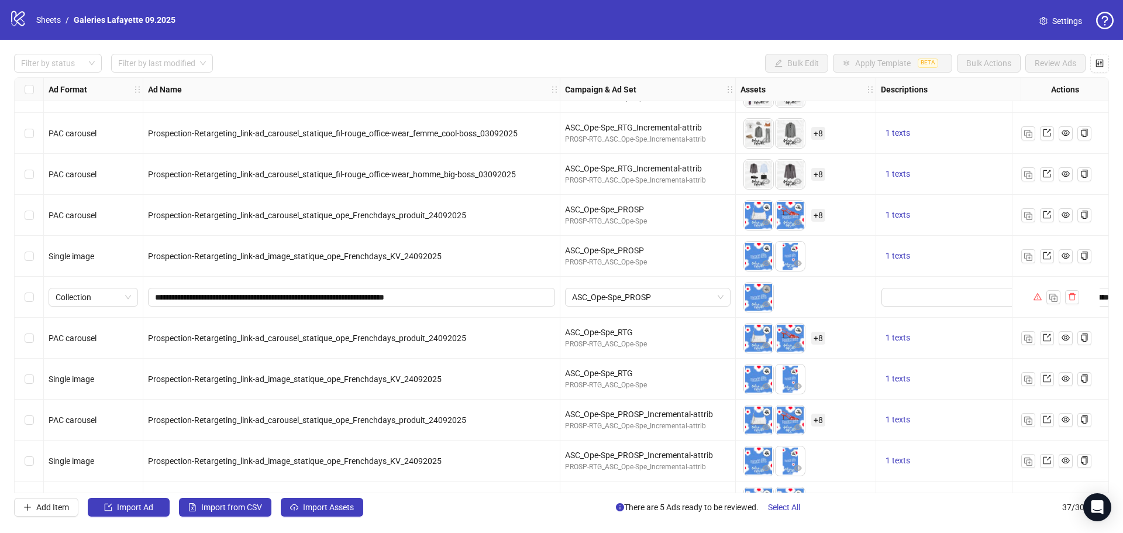
scroll to position [1128, 0]
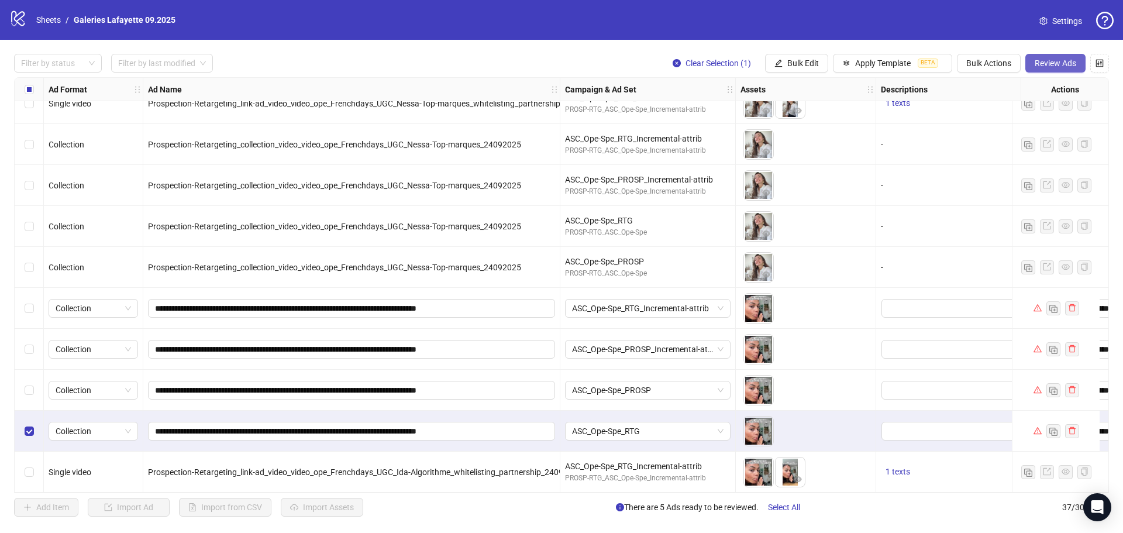
click at [1058, 63] on span "Review Ads" at bounding box center [1056, 63] width 42 height 9
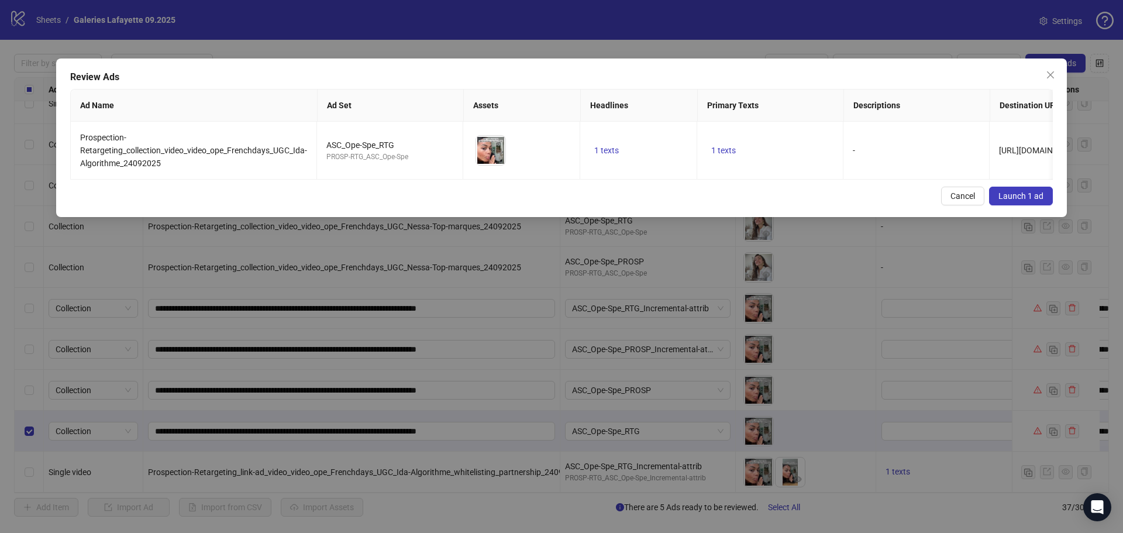
click at [1010, 201] on span "Launch 1 ad" at bounding box center [1021, 195] width 45 height 9
